Goal: Task Accomplishment & Management: Manage account settings

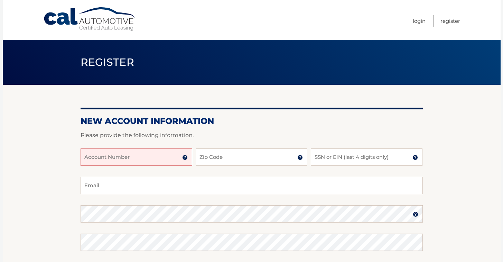
click at [166, 160] on input "Account Number" at bounding box center [137, 156] width 112 height 17
click at [186, 159] on img at bounding box center [185, 157] width 6 height 6
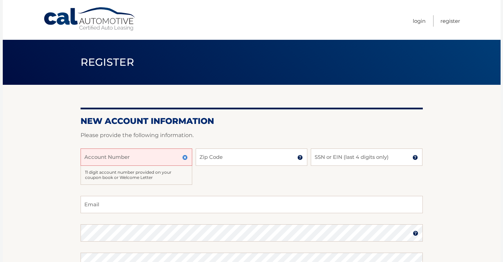
click at [135, 160] on input "Account Number" at bounding box center [137, 156] width 112 height 17
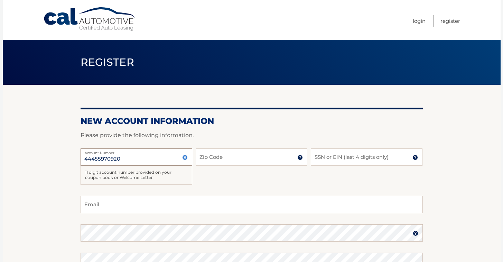
type input "44455970920"
type input "33418"
type input "9491"
click at [102, 207] on input "Email" at bounding box center [252, 204] width 342 height 17
type input "[EMAIL_ADDRESS][DOMAIN_NAME]"
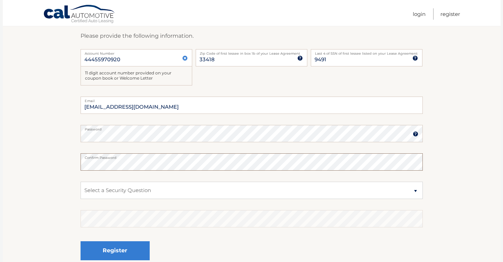
scroll to position [102, 0]
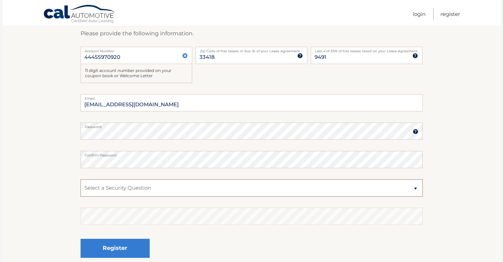
click at [138, 180] on select "Select a Security Question What was the name of your elementary school? What is…" at bounding box center [252, 187] width 342 height 17
select select "2"
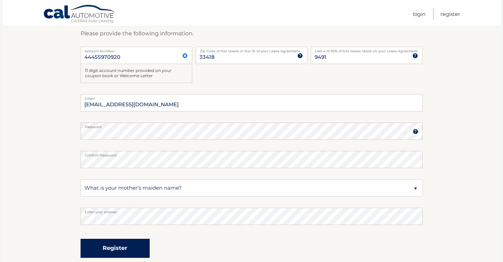
click at [115, 253] on button "Register" at bounding box center [115, 247] width 69 height 19
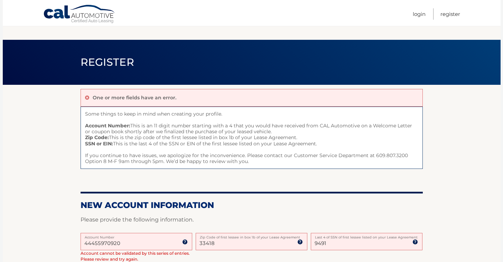
scroll to position [213, 0]
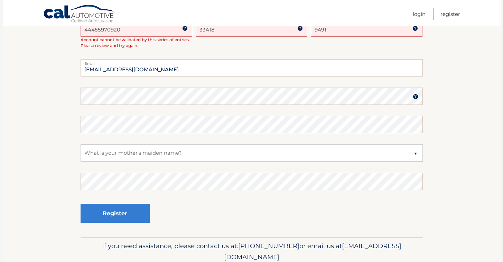
click at [59, 114] on section "One or more fields have an error. Some things to keep in mind when creating you…" at bounding box center [252, 54] width 498 height 366
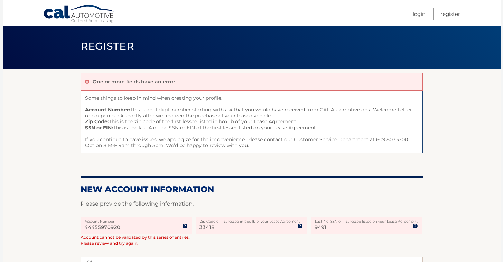
scroll to position [107, 0]
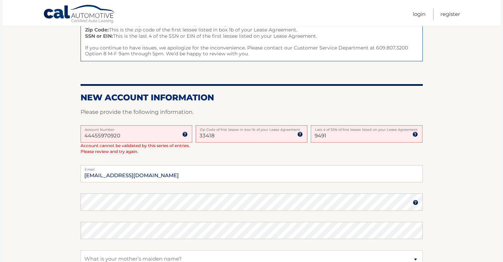
click at [340, 139] on input "9491" at bounding box center [367, 133] width 112 height 17
type input "3389"
click at [39, 147] on section "One or more fields have an error. Some things to keep in mind when creating you…" at bounding box center [252, 160] width 498 height 366
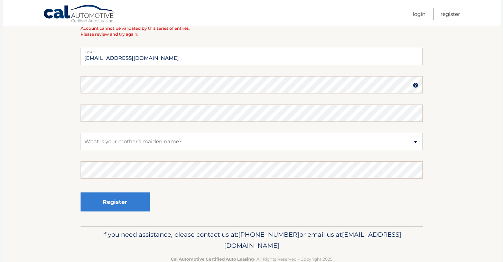
scroll to position [190, 0]
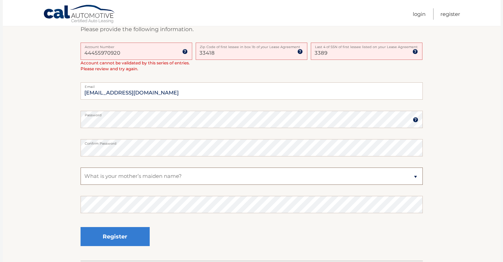
click at [123, 176] on select "Select a Security Question What was the name of your elementary school? What is…" at bounding box center [252, 175] width 342 height 17
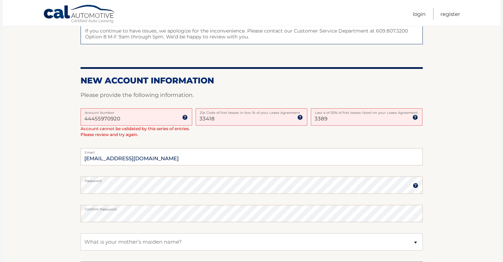
scroll to position [162, 0]
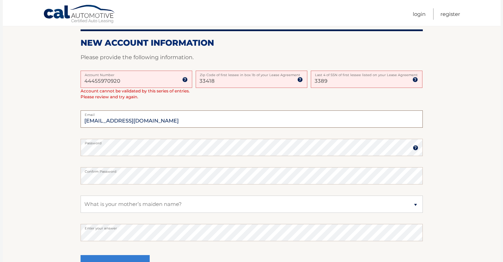
drag, startPoint x: 115, startPoint y: 121, endPoint x: 57, endPoint y: 112, distance: 58.8
click at [57, 112] on section "One or more fields have an error. Some things to keep in mind when creating you…" at bounding box center [252, 106] width 498 height 366
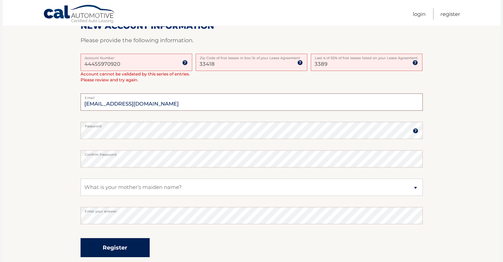
scroll to position [179, 0]
type input "glmelbyllc@gmail.com"
click at [117, 245] on button "Register" at bounding box center [115, 246] width 69 height 19
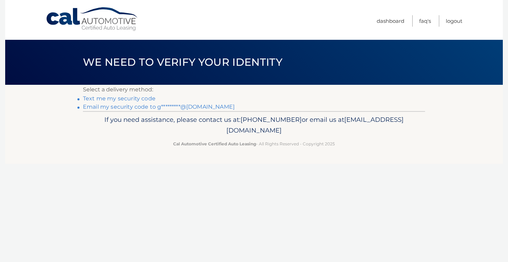
click at [130, 96] on link "Text me my security code" at bounding box center [119, 98] width 73 height 7
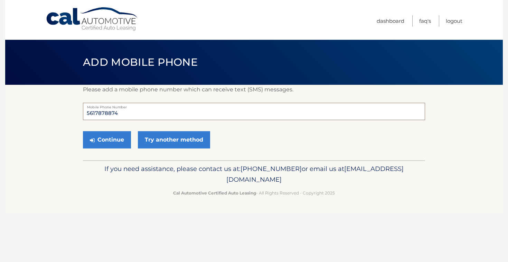
click at [122, 115] on input "5617878874" at bounding box center [254, 111] width 342 height 17
type input "5619721819"
click at [110, 136] on button "Continue" at bounding box center [107, 139] width 48 height 17
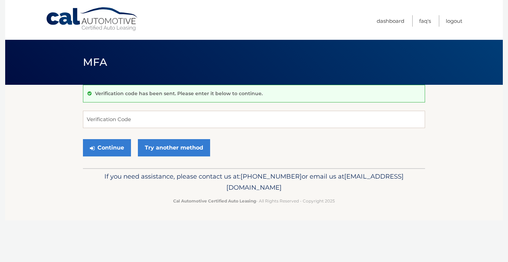
click at [93, 128] on form "Verification Code Continue Try another method" at bounding box center [254, 135] width 342 height 49
click at [95, 126] on input "Verification Code" at bounding box center [254, 119] width 342 height 17
type input "446745"
click at [104, 149] on button "Continue" at bounding box center [107, 147] width 48 height 17
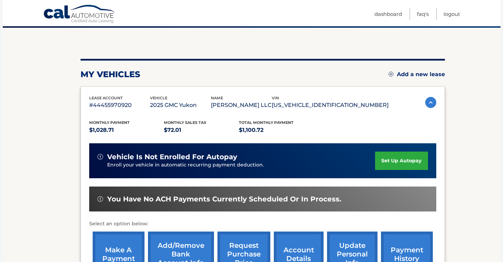
scroll to position [98, 0]
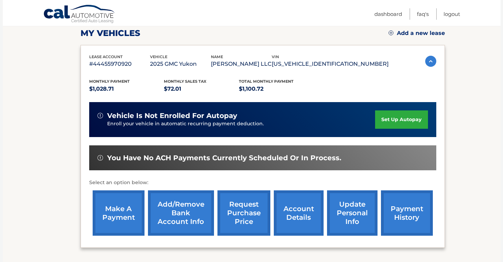
click at [392, 123] on link "set up autopay" at bounding box center [401, 119] width 53 height 18
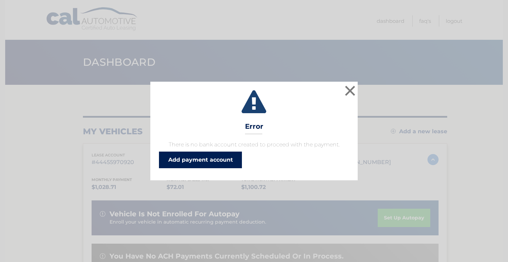
click at [187, 157] on link "Add payment account" at bounding box center [200, 159] width 83 height 17
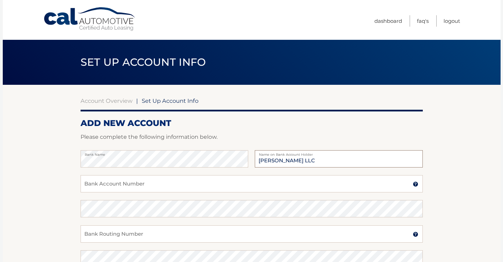
type input "[PERSON_NAME] LLC"
click at [115, 191] on input "Bank Account Number" at bounding box center [252, 183] width 342 height 17
type input "0190349660"
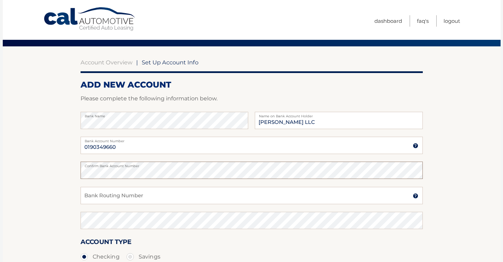
scroll to position [53, 0]
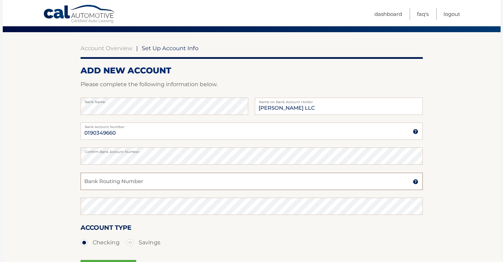
click at [102, 189] on input "Bank Routing Number" at bounding box center [252, 180] width 342 height 17
type input "063104668"
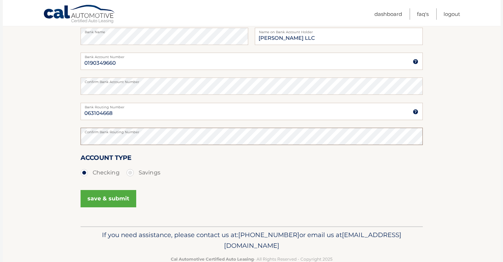
scroll to position [136, 0]
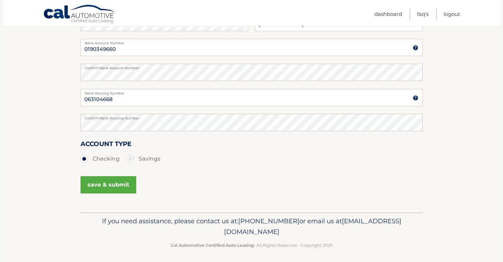
click at [120, 191] on button "save & submit" at bounding box center [109, 184] width 56 height 17
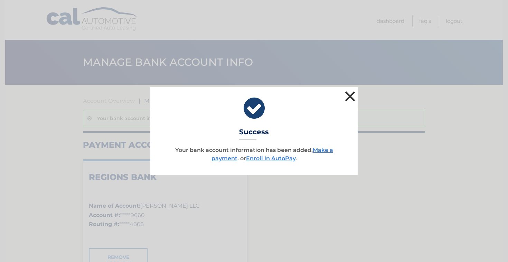
click at [348, 95] on button "×" at bounding box center [350, 96] width 14 height 14
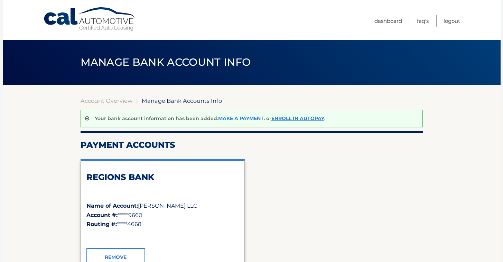
click at [242, 120] on link "Make a payment" at bounding box center [241, 118] width 46 height 6
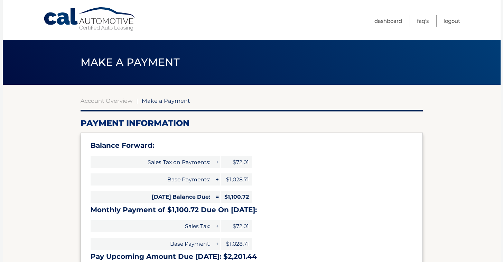
select select "YWQxMzgxMWUtODFhOC00M2M1LWI3NTUtOWMzODdmMzg2YTE1"
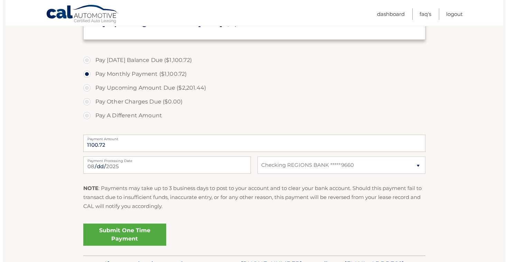
scroll to position [279, 0]
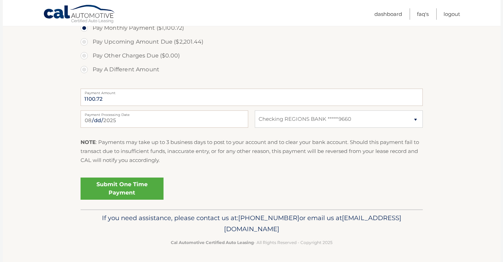
click at [126, 193] on link "Submit One Time Payment" at bounding box center [122, 188] width 83 height 22
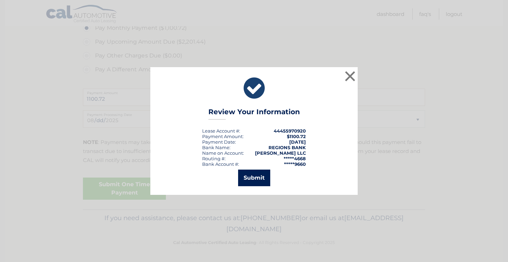
click at [263, 179] on button "Submit" at bounding box center [254, 177] width 32 height 17
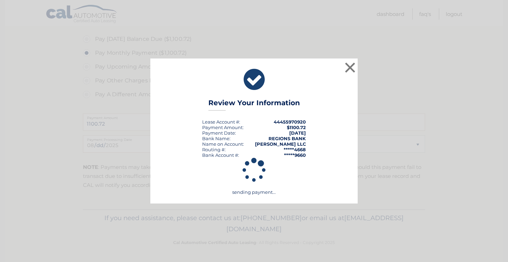
scroll to position [254, 0]
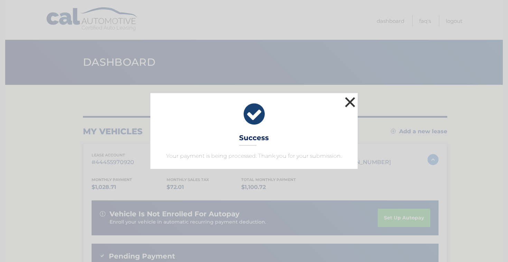
click at [350, 105] on button "×" at bounding box center [350, 102] width 14 height 14
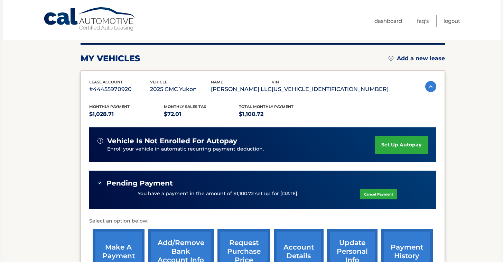
scroll to position [88, 0]
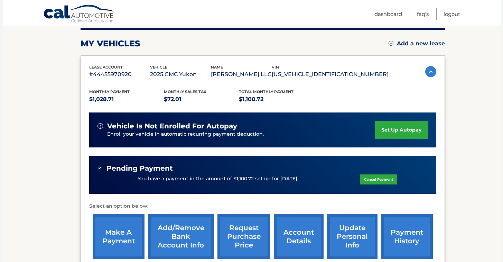
click at [411, 132] on link "set up autopay" at bounding box center [401, 130] width 53 height 18
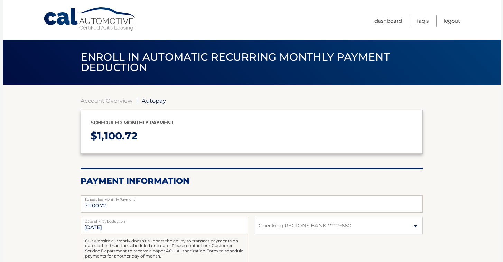
select select "YWQxMzgxMWUtODFhOC00M2M1LWI3NTUtOWMzODdmMzg2YTE1"
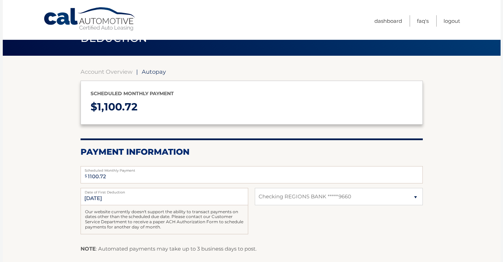
scroll to position [67, 0]
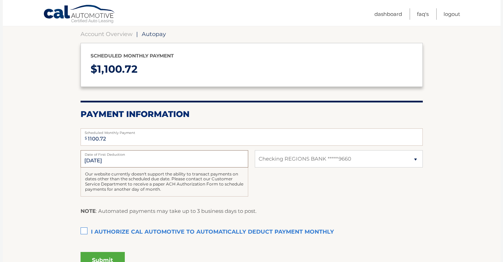
click at [173, 158] on input "9/7/2025" at bounding box center [165, 158] width 168 height 17
click at [91, 160] on input "9/7/2025" at bounding box center [165, 158] width 168 height 17
click at [119, 160] on input "9/7/2025" at bounding box center [165, 158] width 168 height 17
click at [115, 162] on input "9/7/2025" at bounding box center [165, 158] width 168 height 17
click at [122, 161] on input "9/7/2025" at bounding box center [165, 158] width 168 height 17
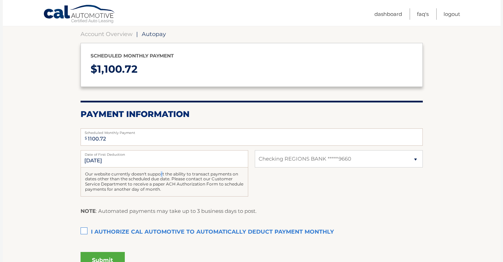
click at [112, 172] on div "Our website currently doesn't support the ability to transact payments on dates…" at bounding box center [165, 181] width 168 height 29
click at [87, 163] on input "9/7/2025" at bounding box center [165, 158] width 168 height 17
click at [87, 160] on input "9/7/2025" at bounding box center [165, 158] width 168 height 17
drag, startPoint x: 95, startPoint y: 160, endPoint x: 120, endPoint y: 160, distance: 24.5
click at [117, 160] on input "9/7/2025" at bounding box center [165, 158] width 168 height 17
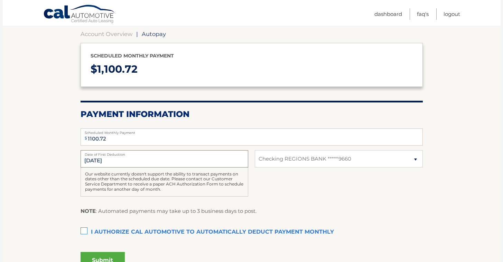
click at [120, 160] on input "9/7/2025" at bounding box center [165, 158] width 168 height 17
drag, startPoint x: 120, startPoint y: 160, endPoint x: 152, endPoint y: 156, distance: 32.4
click at [120, 160] on input "9/7/2025" at bounding box center [165, 158] width 168 height 17
click at [50, 165] on section "Account Overview | Autopay Scheduled monthly payment $ 1,100.72 Payment Informa…" at bounding box center [252, 148] width 498 height 260
click at [360, 160] on select "Select Bank Account Checking REGIONS BANK *****9660" at bounding box center [339, 158] width 168 height 17
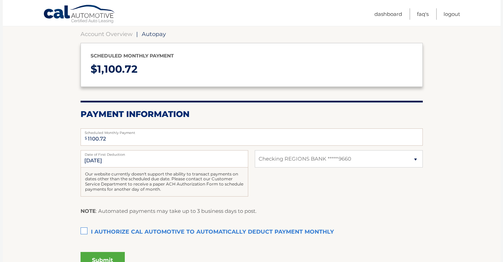
click at [300, 193] on div "9/7/2025 Date of First Deduction Our website currently doesn't support the abil…" at bounding box center [252, 177] width 342 height 54
click at [83, 229] on label "I authorize cal automotive to automatically deduct payment monthly This checkbo…" at bounding box center [252, 232] width 342 height 14
click at [0, 0] on input "I authorize cal automotive to automatically deduct payment monthly This checkbo…" at bounding box center [0, 0] width 0 height 0
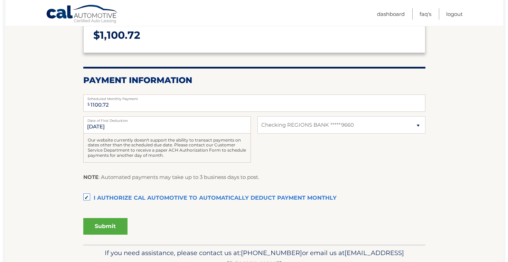
scroll to position [111, 0]
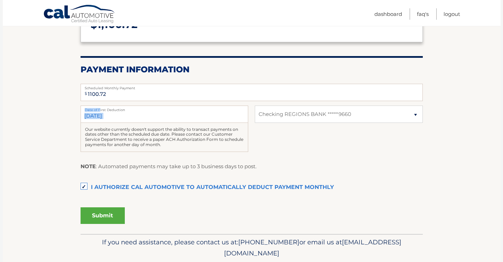
click at [99, 113] on div "9/7/2025 Date of First Deduction" at bounding box center [165, 113] width 168 height 17
click at [97, 114] on input "9/7/2025" at bounding box center [165, 113] width 168 height 17
click at [94, 118] on input "9/7/2025" at bounding box center [165, 113] width 168 height 17
click at [91, 118] on input "9/7/2025" at bounding box center [165, 113] width 168 height 17
click at [89, 214] on button "Submit" at bounding box center [103, 215] width 44 height 17
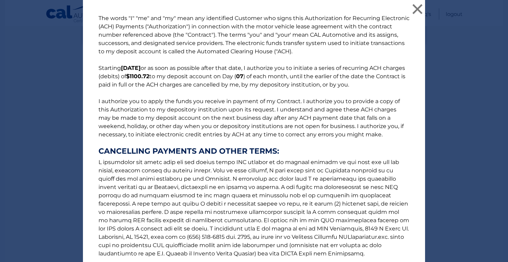
scroll to position [73, 0]
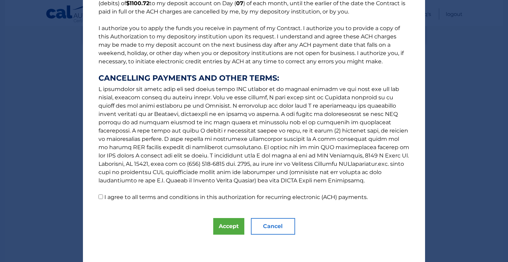
click at [185, 196] on label "I agree to all terms and conditions in this authorization for recurring electro…" at bounding box center [235, 197] width 263 height 7
click at [103, 196] on input "I agree to all terms and conditions in this authorization for recurring electro…" at bounding box center [100, 196] width 4 height 4
checkbox input "true"
click at [221, 224] on button "Accept" at bounding box center [228, 226] width 31 height 17
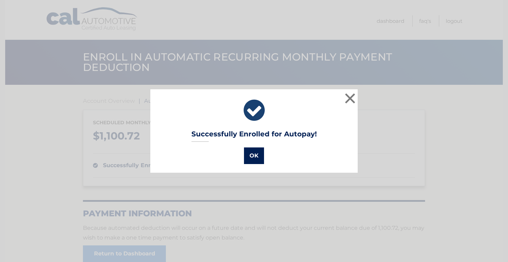
click at [249, 155] on button "OK" at bounding box center [254, 155] width 20 height 17
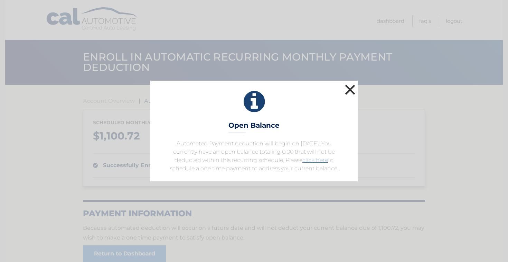
click at [347, 90] on button "×" at bounding box center [350, 90] width 14 height 14
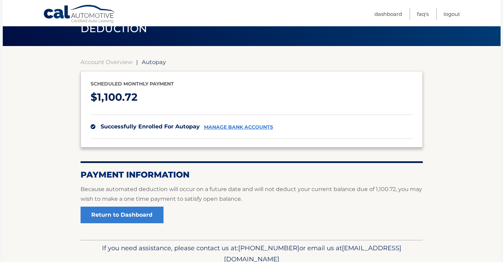
scroll to position [69, 0]
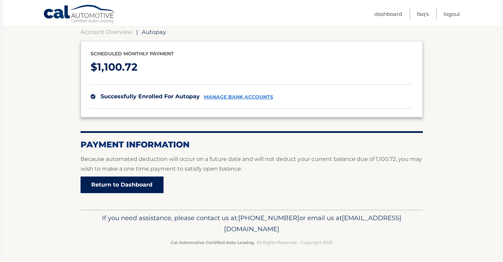
click at [131, 185] on link "Return to Dashboard" at bounding box center [122, 184] width 83 height 17
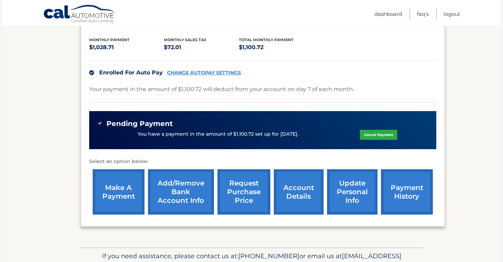
scroll to position [43, 0]
